Goal: Information Seeking & Learning: Learn about a topic

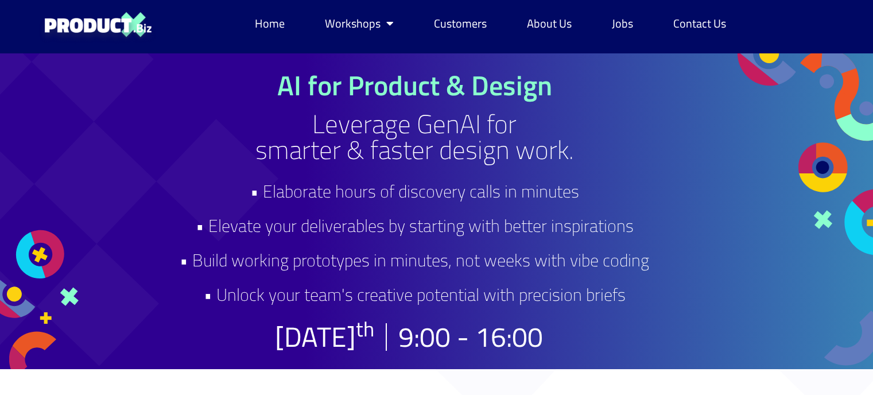
scroll to position [0, 20]
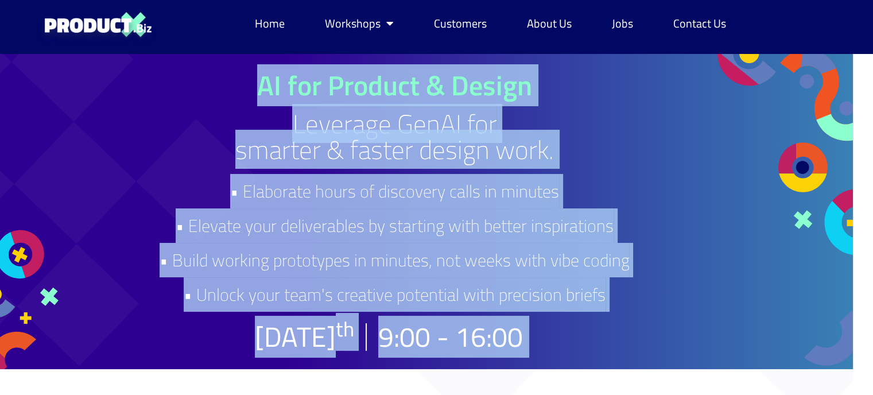
click at [216, 174] on div "AI for Product & Design Leverage GenAI for smarter & faster design work. • Elab…" at bounding box center [394, 211] width 533 height 279
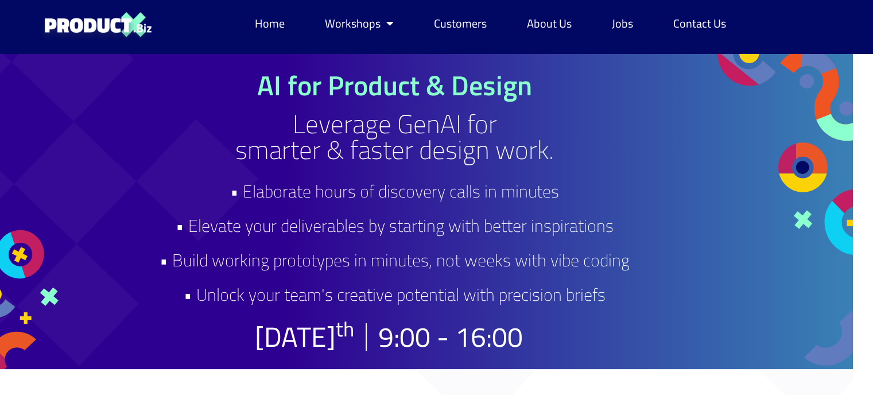
scroll to position [0, 0]
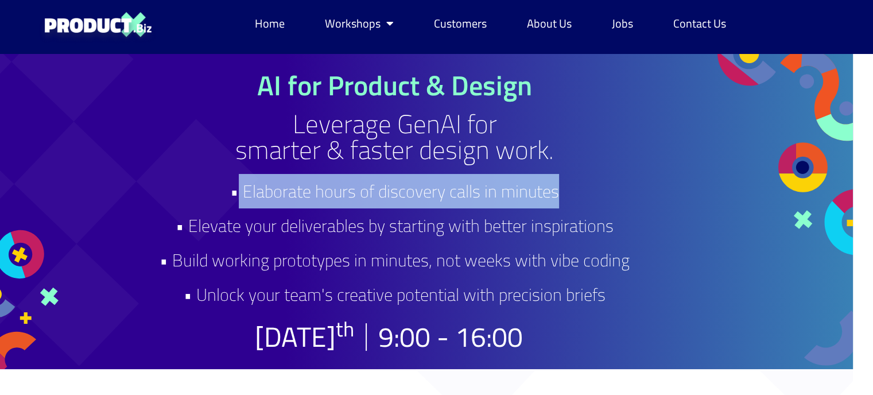
drag, startPoint x: 560, startPoint y: 199, endPoint x: 236, endPoint y: 189, distance: 323.3
click at [236, 189] on h2 "• Elaborate hours of discovery calls in minutes • Elevate your deliverables by …" at bounding box center [394, 243] width 533 height 138
drag, startPoint x: 191, startPoint y: 227, endPoint x: 616, endPoint y: 230, distance: 425.9
click at [616, 230] on h2 "• Elaborate hours of discovery calls in minutes • Elevate your deliverables by …" at bounding box center [394, 243] width 533 height 138
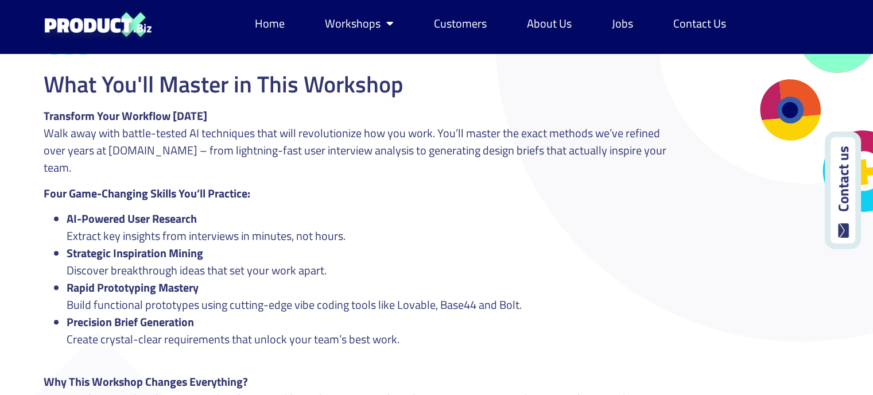
scroll to position [1221, 0]
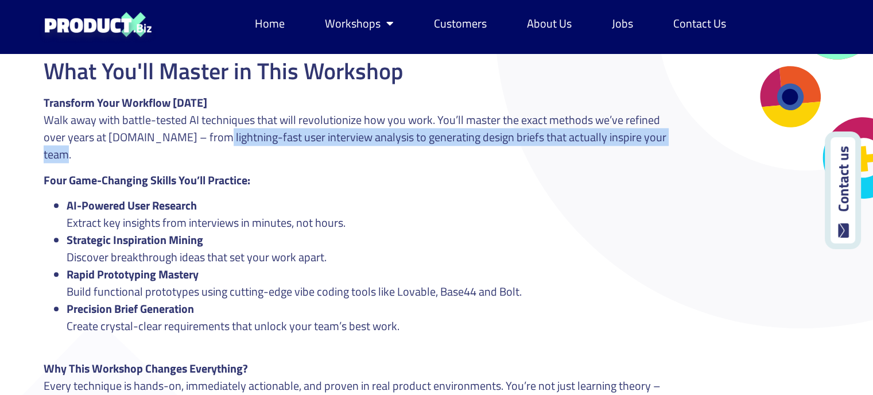
drag, startPoint x: 184, startPoint y: 137, endPoint x: 658, endPoint y: 134, distance: 474.7
click at [658, 134] on p "Transform Your Workflow [DATE] Walk away with battle-tested AI techniques that …" at bounding box center [363, 128] width 639 height 69
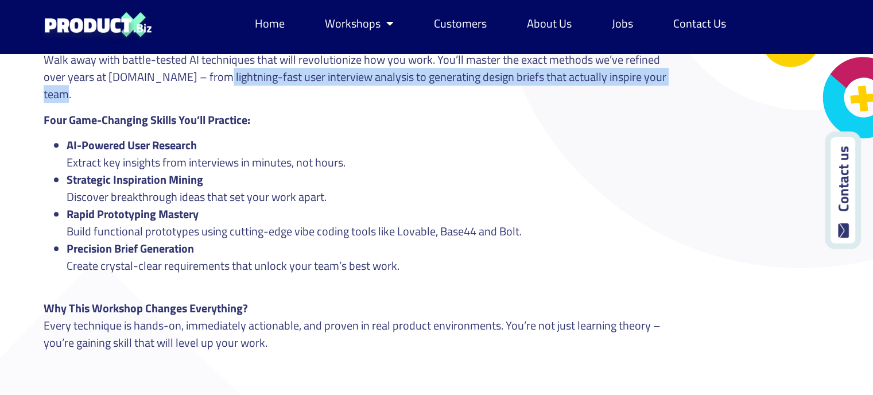
scroll to position [1281, 0]
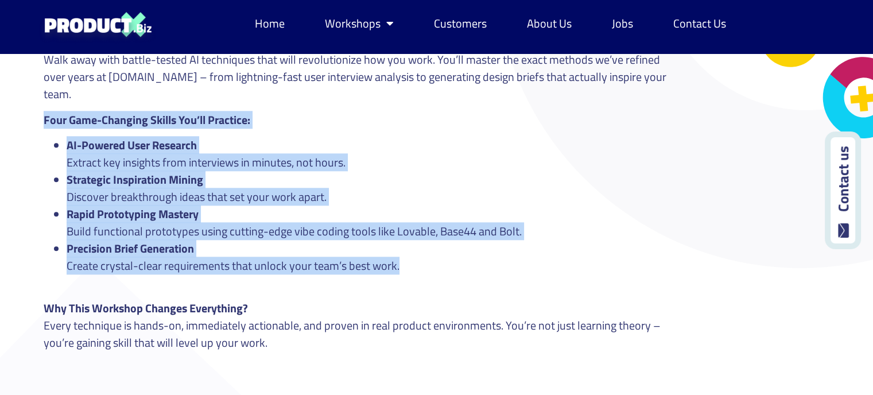
drag, startPoint x: 39, startPoint y: 96, endPoint x: 521, endPoint y: 247, distance: 505.1
click at [521, 247] on div "What You'll Master in This Workshop Transform Your Workflow [DATE] Walk away wi…" at bounding box center [436, 298] width 873 height 693
click at [369, 144] on li "AI-Powered User Research Extract key insights from interviews in minutes, not h…" at bounding box center [375, 154] width 616 height 34
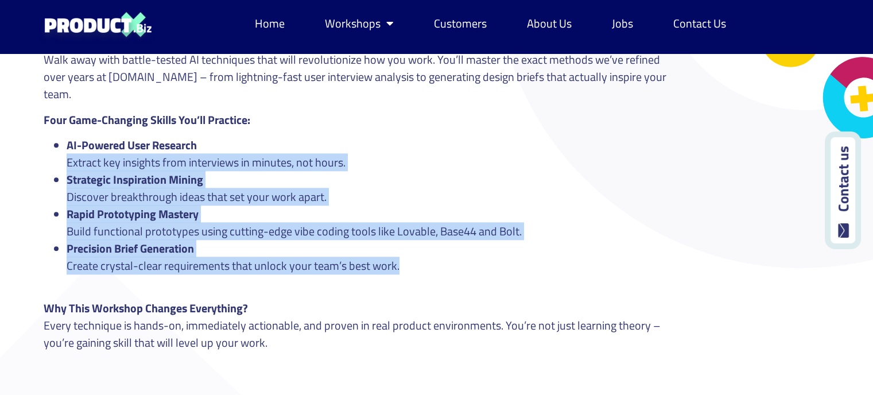
drag, startPoint x: 434, startPoint y: 252, endPoint x: 55, endPoint y: 149, distance: 392.7
click at [55, 149] on ul "AI-Powered User Research Extract key insights from interviews in minutes, not h…" at bounding box center [363, 206] width 639 height 138
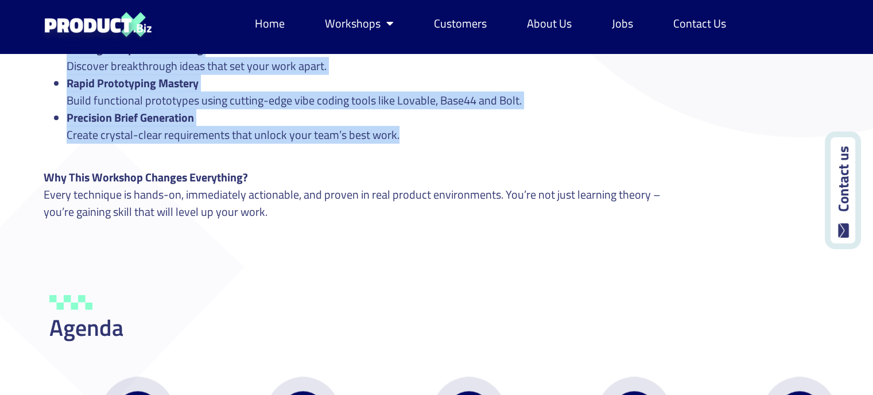
scroll to position [1412, 0]
click at [443, 120] on li "Precision Brief Generation Create crystal-clear requirements that unlock your t…" at bounding box center [375, 126] width 616 height 34
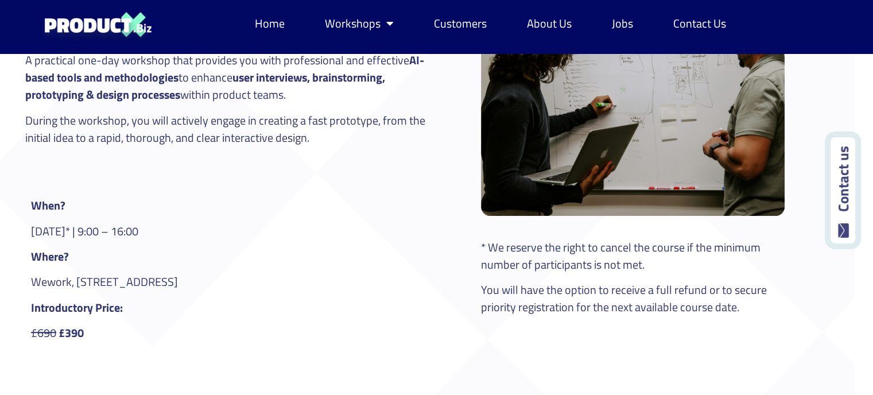
scroll to position [0, 18]
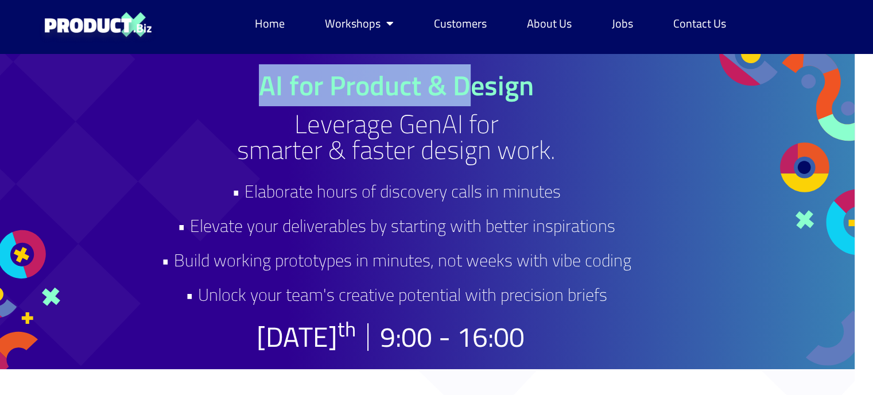
drag, startPoint x: 262, startPoint y: 96, endPoint x: 475, endPoint y: 90, distance: 213.6
click at [475, 90] on h1 "AI for Product & Design" at bounding box center [396, 86] width 533 height 28
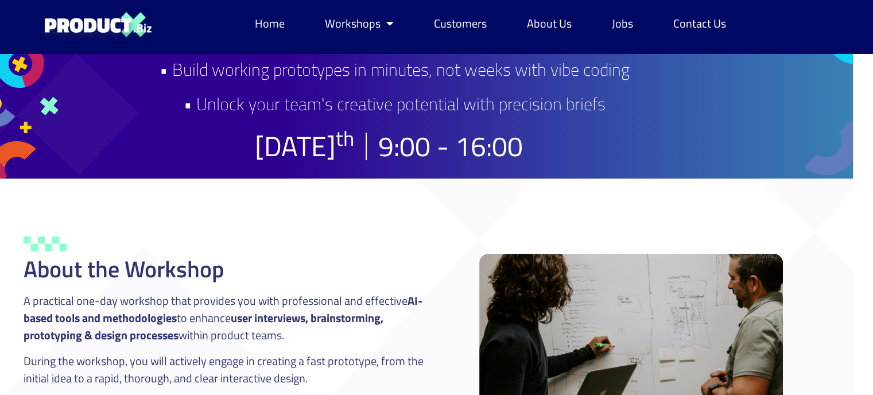
scroll to position [0, 0]
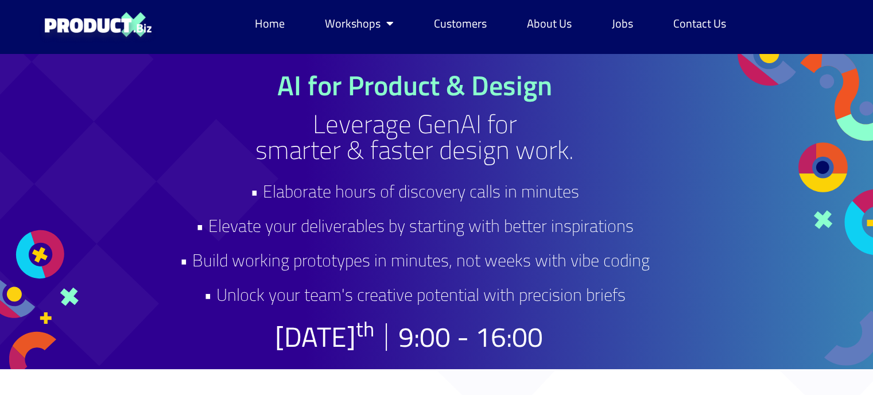
click at [159, 226] on h2 "• Elaborate hours of discovery calls in minutes • Elevate your deliverables by …" at bounding box center [414, 243] width 533 height 138
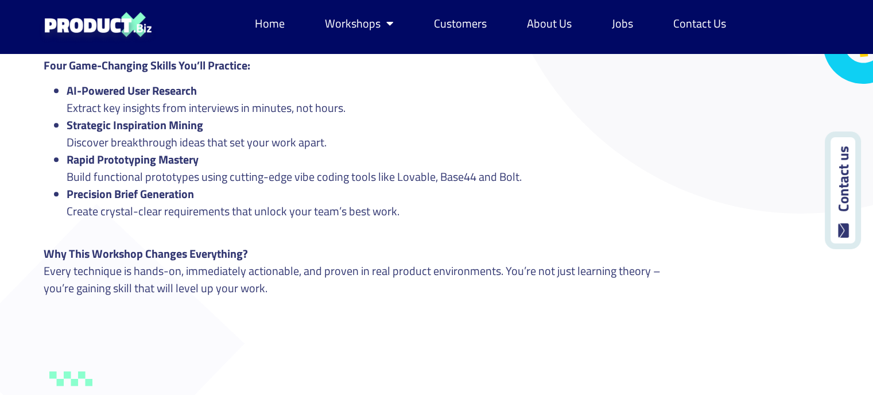
scroll to position [1336, 0]
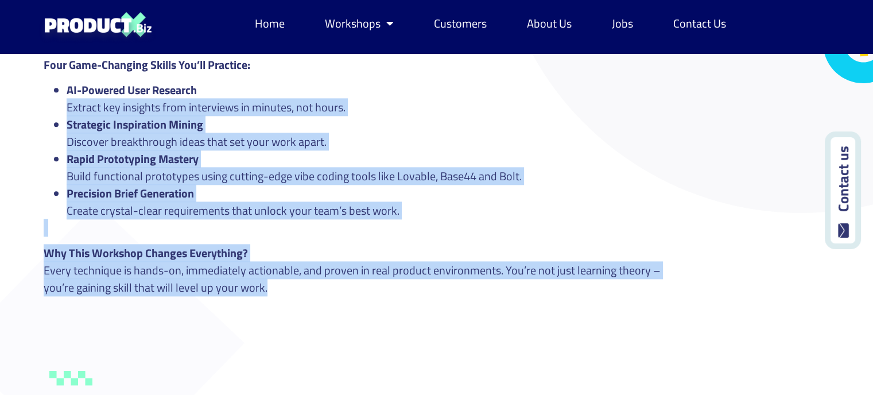
drag, startPoint x: 282, startPoint y: 274, endPoint x: 34, endPoint y: 84, distance: 312.0
click at [34, 84] on div "What You'll Master in This Workshop Transform Your Workflow [DATE] Walk away wi…" at bounding box center [436, 243] width 873 height 693
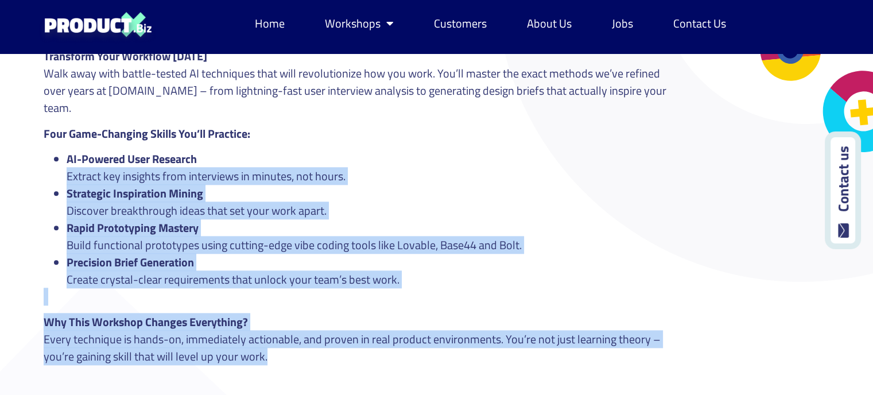
scroll to position [1270, 0]
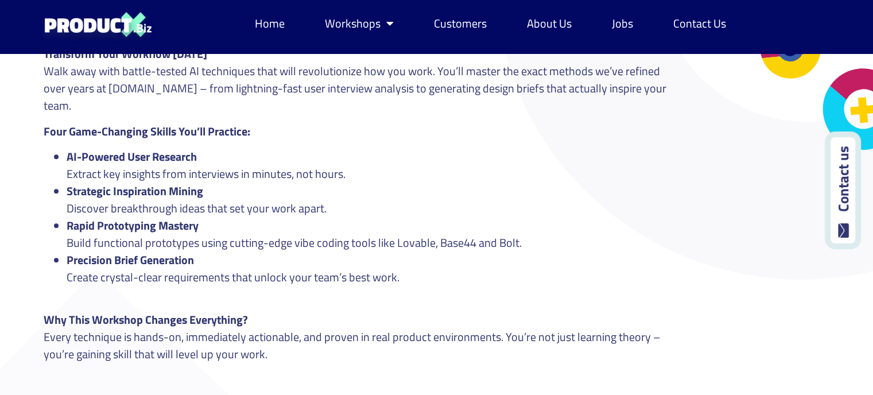
click at [45, 148] on ul "AI-Powered User Research Extract key insights from interviews in minutes, not h…" at bounding box center [363, 217] width 639 height 138
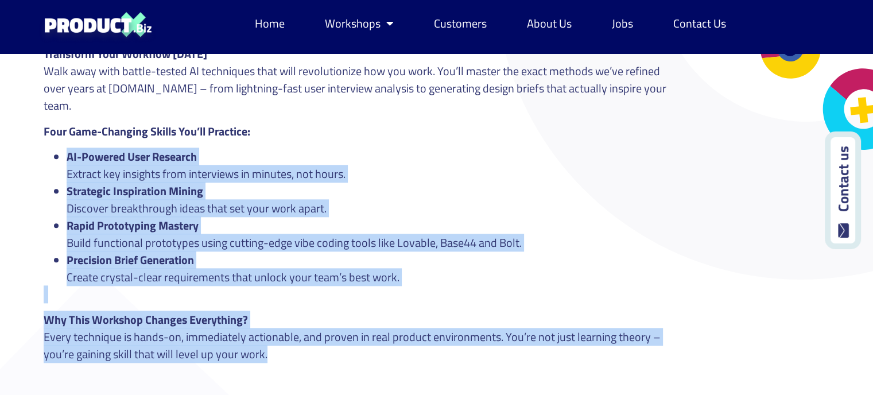
drag, startPoint x: 48, startPoint y: 131, endPoint x: 286, endPoint y: 333, distance: 312.0
click at [286, 333] on div "Transform Your Workflow [DATE] Walk away with battle-tested AI techniques that …" at bounding box center [363, 225] width 639 height 360
copy div "AI-Powered User Research Extract key insights from interviews in minutes, not h…"
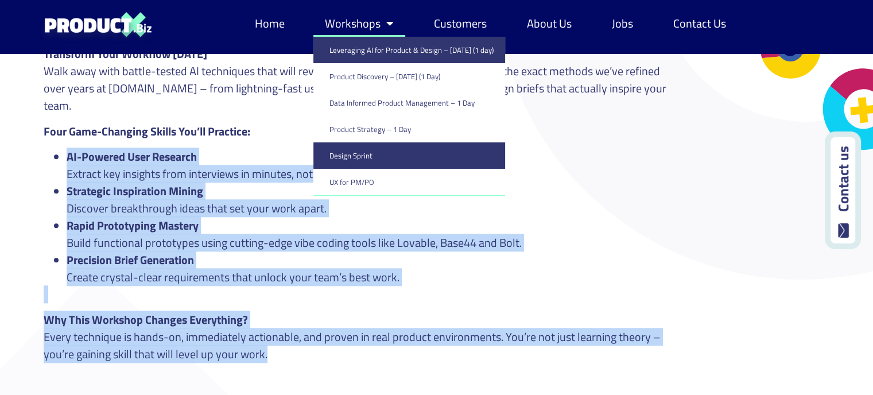
click at [358, 152] on link "Design Sprint" at bounding box center [409, 155] width 192 height 26
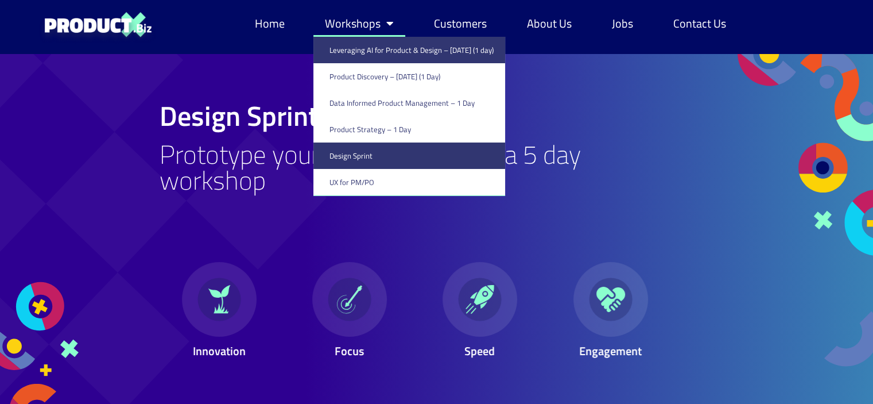
click at [349, 52] on link "Leveraging AI for Product & Design – [DATE] (1 day)" at bounding box center [409, 50] width 192 height 26
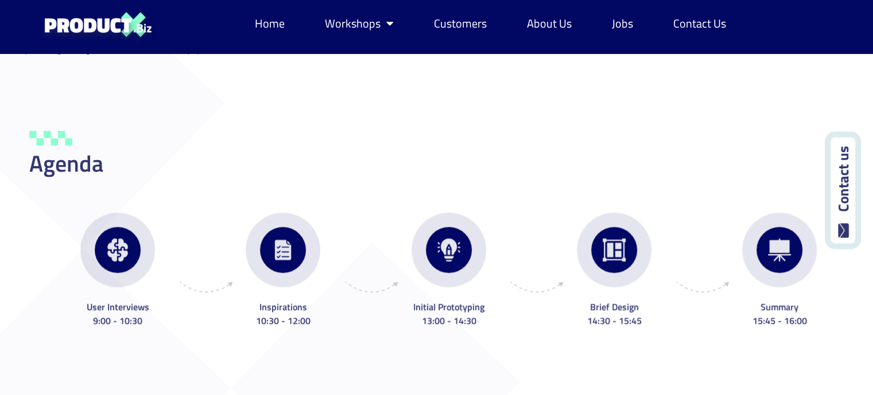
scroll to position [1584, 20]
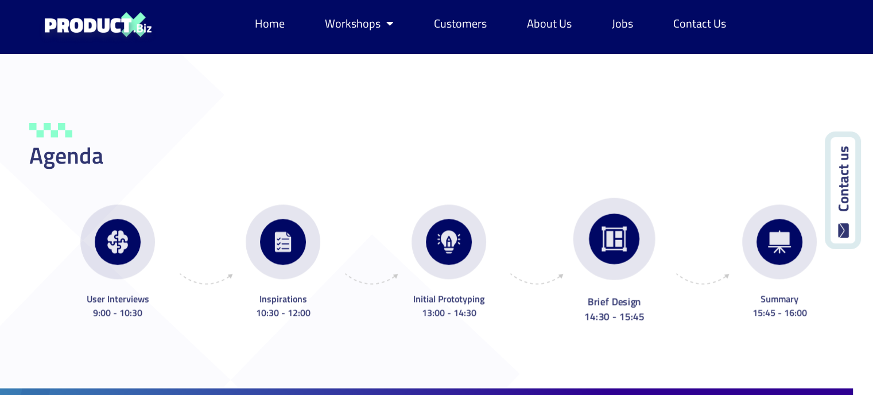
drag, startPoint x: 641, startPoint y: 280, endPoint x: 587, endPoint y: 285, distance: 53.6
click at [587, 293] on p "Brief Design 14:30 - 15:45" at bounding box center [613, 308] width 169 height 30
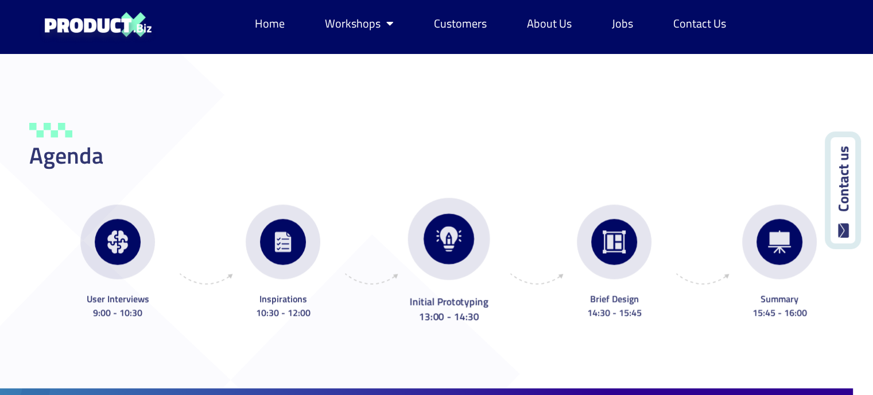
drag, startPoint x: 488, startPoint y: 278, endPoint x: 409, endPoint y: 278, distance: 79.8
click at [409, 293] on p "Initial Prototyping 13:00 - 14:30" at bounding box center [448, 308] width 169 height 30
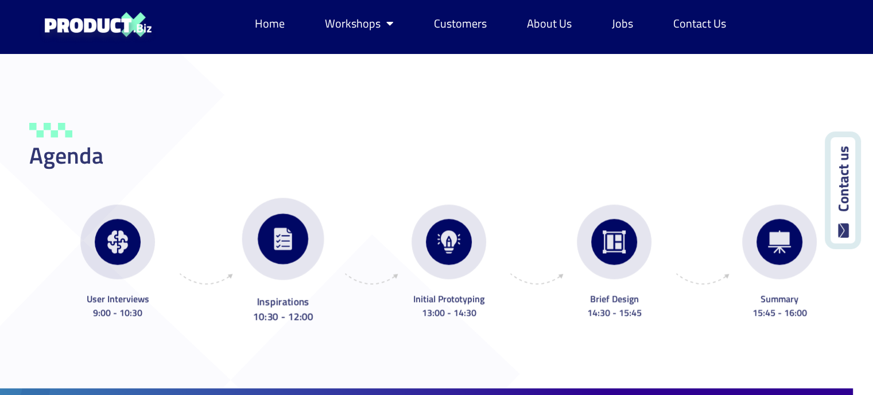
drag, startPoint x: 312, startPoint y: 280, endPoint x: 280, endPoint y: 279, distance: 32.2
click at [280, 293] on p "Inspirations 10:30 - 12:00" at bounding box center [283, 308] width 169 height 30
drag, startPoint x: 255, startPoint y: 274, endPoint x: 305, endPoint y: 279, distance: 50.7
click at [305, 293] on p "Inspirations 10:30 - 12:00" at bounding box center [283, 308] width 169 height 30
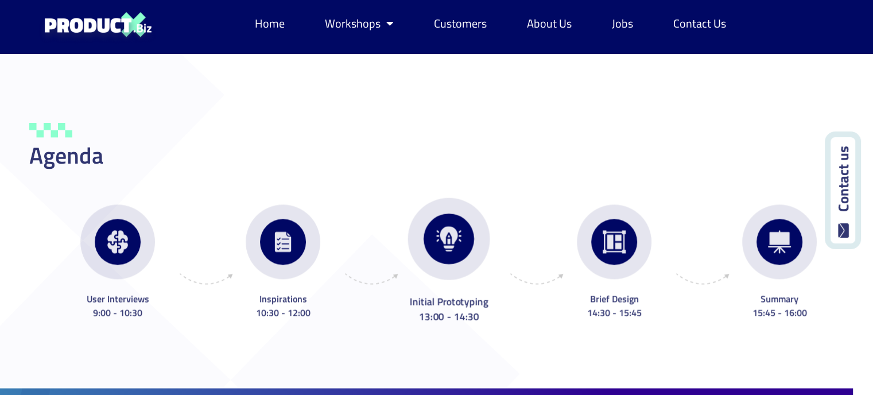
drag, startPoint x: 408, startPoint y: 281, endPoint x: 498, endPoint y: 284, distance: 90.7
click at [498, 293] on p "Initial Prototyping 13:00 - 14:30" at bounding box center [448, 308] width 169 height 30
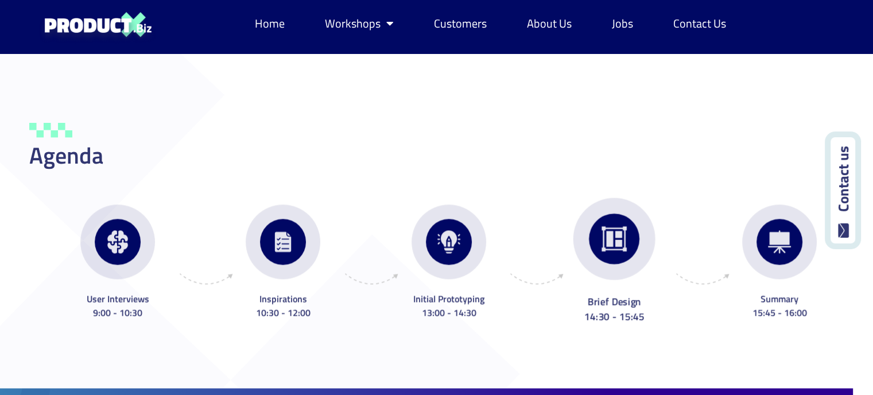
drag, startPoint x: 587, startPoint y: 277, endPoint x: 652, endPoint y: 280, distance: 64.3
click at [652, 293] on p "Brief Design 14:30 - 15:45" at bounding box center [613, 308] width 169 height 30
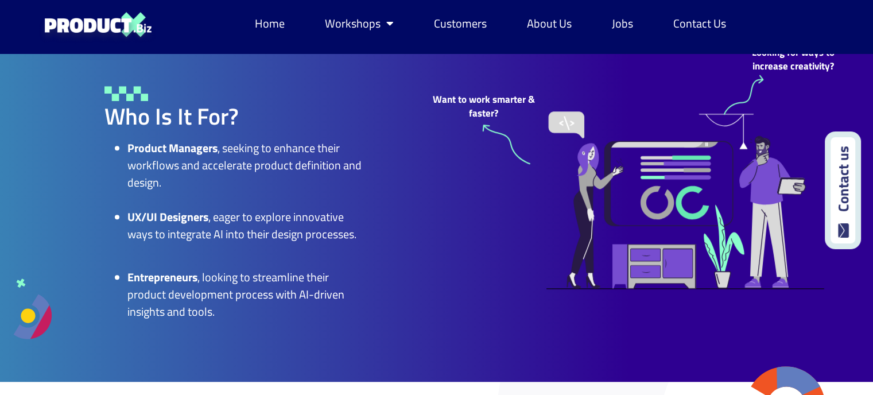
scroll to position [805, 0]
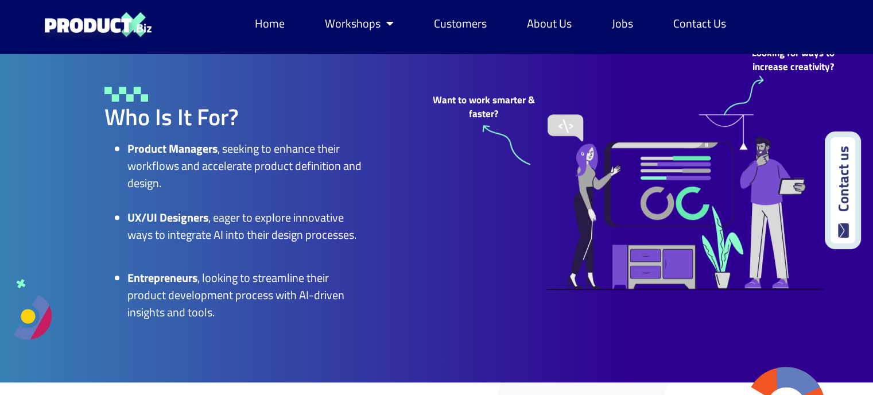
click at [223, 149] on li "Product Managers , seeking to enhance their workflows and accelerate product de…" at bounding box center [246, 166] width 238 height 52
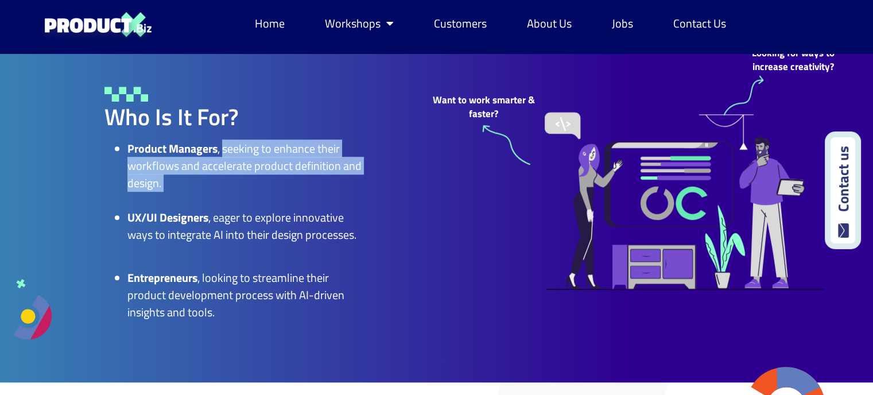
drag, startPoint x: 223, startPoint y: 149, endPoint x: 372, endPoint y: 174, distance: 151.4
click at [372, 174] on div "Who Is It For? Product Managers , seeking to enhance their workflows and accele…" at bounding box center [235, 203] width 284 height 257
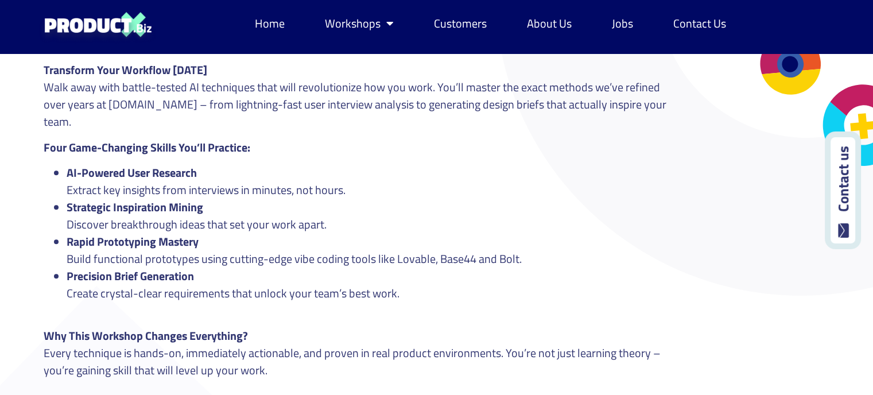
scroll to position [1253, 0]
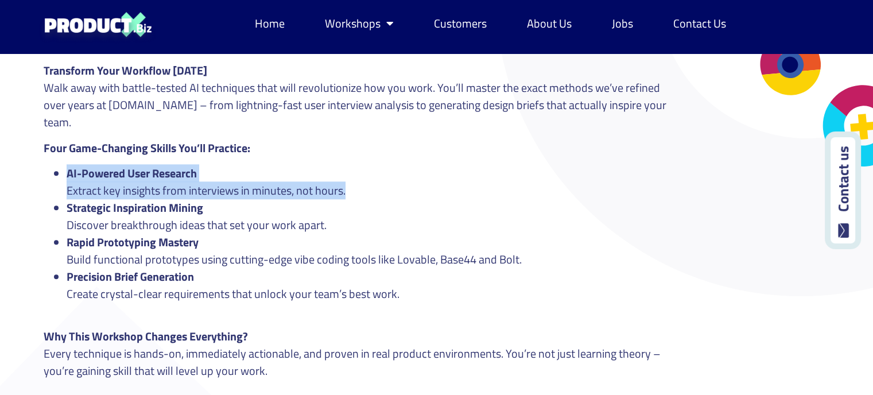
drag, startPoint x: 68, startPoint y: 153, endPoint x: 363, endPoint y: 168, distance: 294.9
click at [363, 168] on li "AI-Powered User Research Extract key insights from interviews in minutes, not h…" at bounding box center [375, 182] width 616 height 34
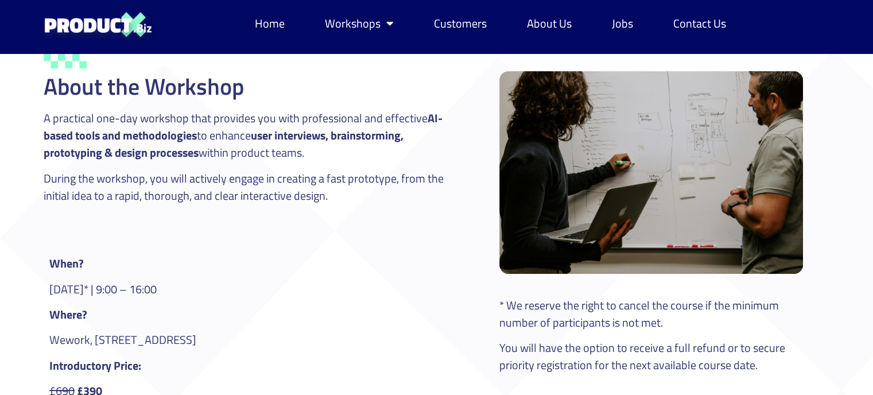
scroll to position [374, 0]
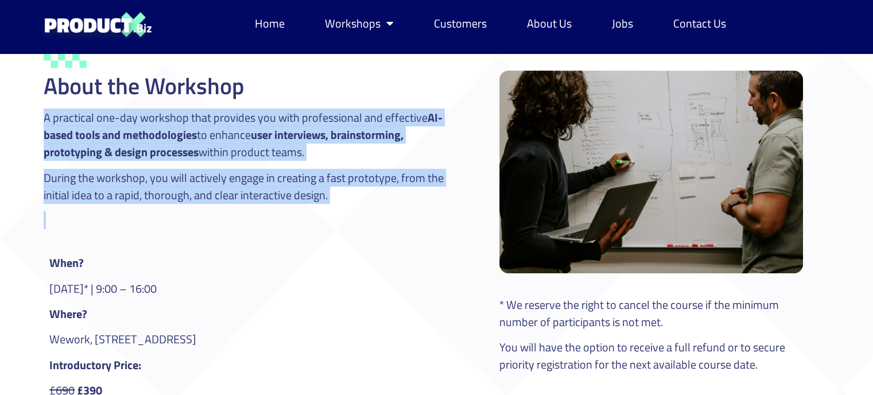
drag, startPoint x: 45, startPoint y: 122, endPoint x: 356, endPoint y: 211, distance: 323.4
click at [356, 211] on div "A practical one-day workshop that provides you with professional and effective …" at bounding box center [253, 173] width 418 height 128
copy div "A practical one-day workshop that provides you with professional and effective …"
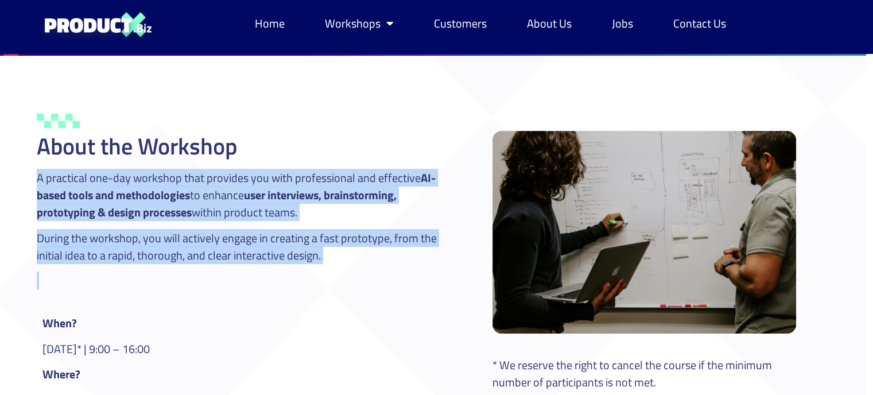
scroll to position [315, 7]
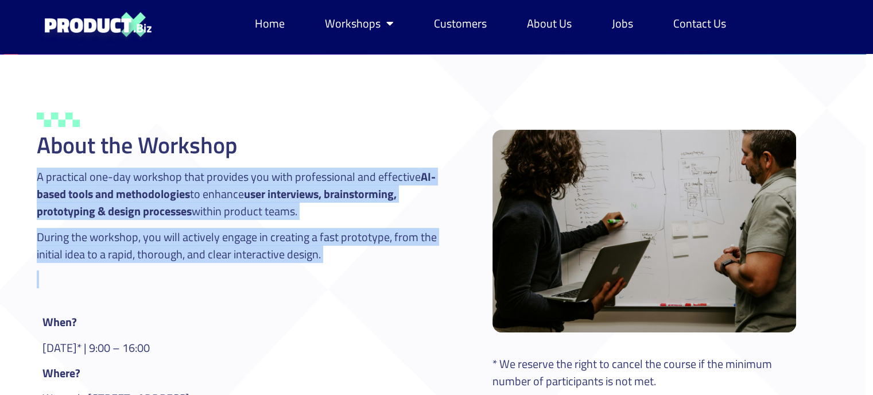
copy div "A practical one-day workshop that provides you with professional and effective …"
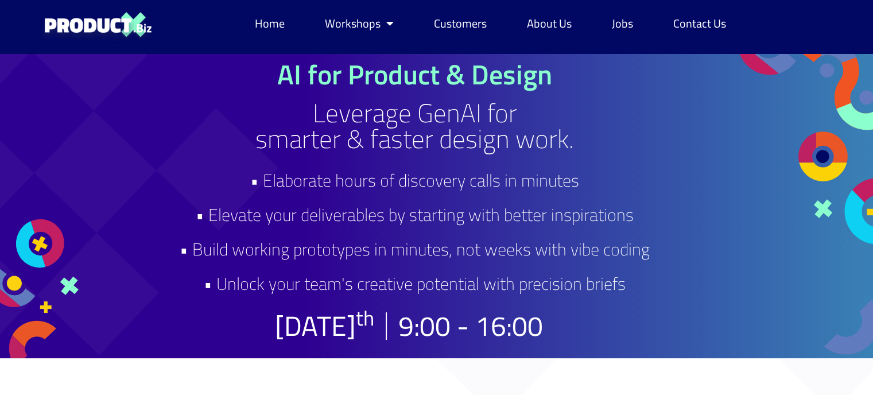
scroll to position [11, 0]
drag, startPoint x: 211, startPoint y: 221, endPoint x: 670, endPoint y: 218, distance: 459.2
click at [670, 218] on h2 "• Elaborate hours of discovery calls in minutes • Elevate your deliverables by …" at bounding box center [414, 232] width 533 height 138
copy h2 "Elevate your deliverables by starting with better inspirations"
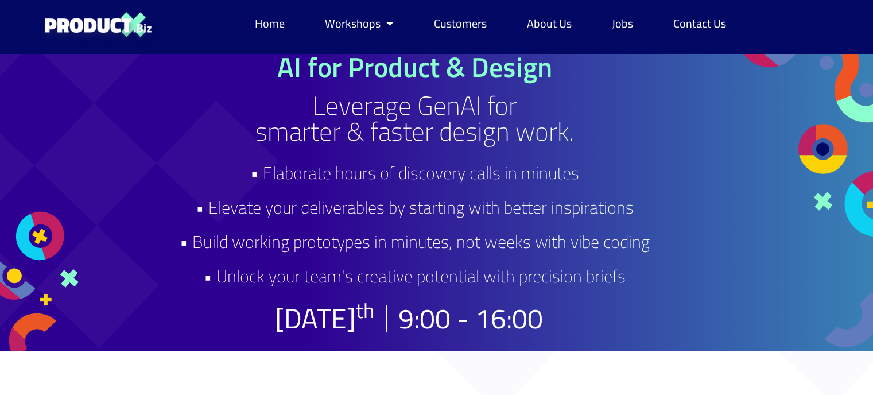
scroll to position [17, 0]
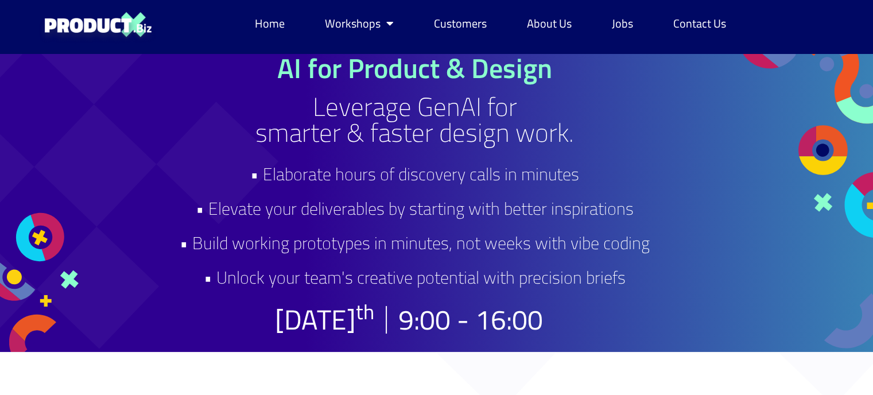
click at [158, 177] on h2 "• Elaborate hours of discovery calls in minutes • Elevate your deliverables by …" at bounding box center [414, 226] width 533 height 138
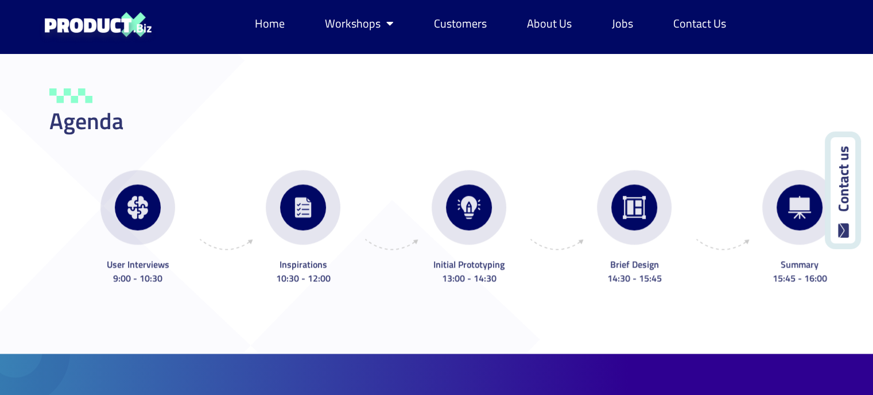
scroll to position [1620, 0]
